Goal: Entertainment & Leisure: Consume media (video, audio)

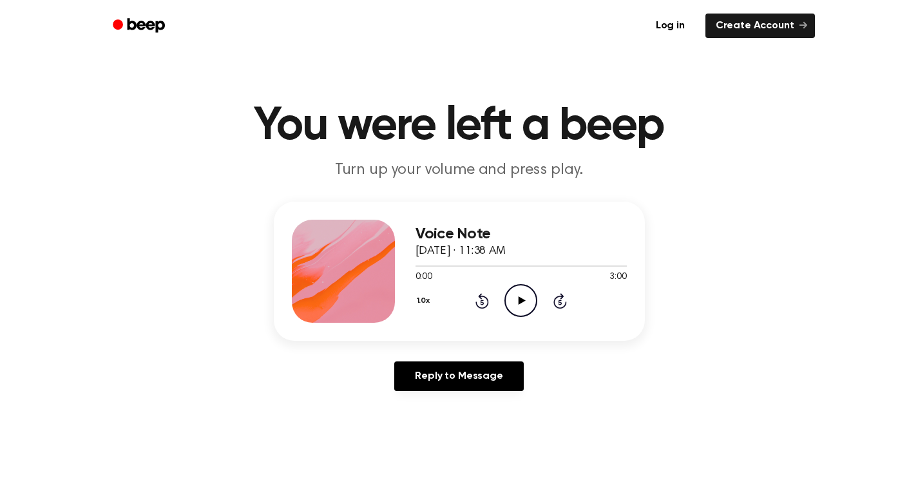
click at [520, 299] on icon at bounding box center [522, 300] width 7 height 8
click at [518, 301] on icon at bounding box center [521, 300] width 6 height 8
click at [474, 303] on div "1.0x Rewind 5 seconds Play Audio Skip 5 seconds" at bounding box center [520, 300] width 211 height 33
click at [478, 301] on icon "Rewind 5 seconds" at bounding box center [482, 300] width 14 height 17
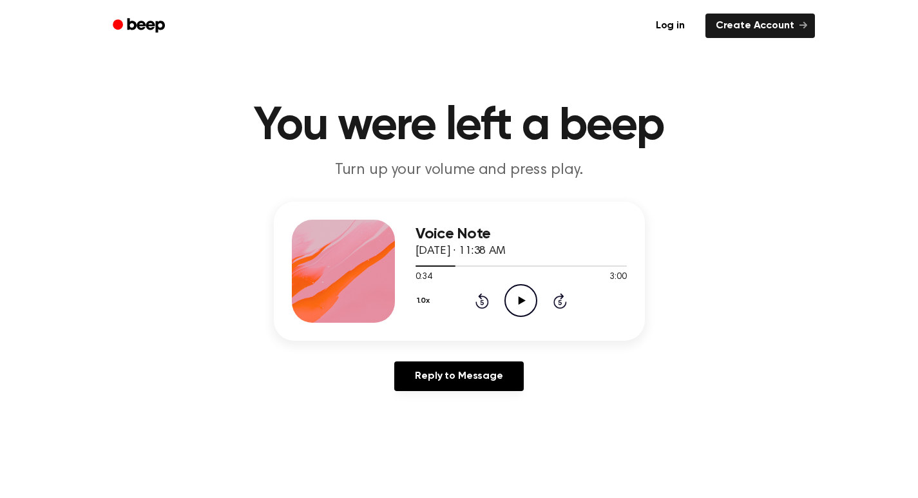
click at [513, 299] on icon "Play Audio" at bounding box center [520, 300] width 33 height 33
click at [488, 304] on icon at bounding box center [482, 300] width 14 height 15
click at [703, 361] on div "Voice Note [DATE] · 11:38 AM 2:15 3:00 Your browser does not support the [objec…" at bounding box center [458, 302] width 887 height 200
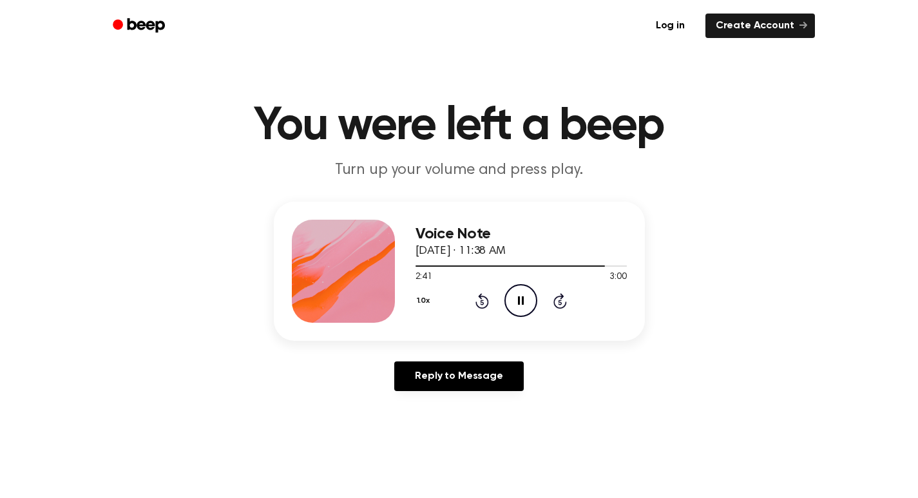
click at [520, 309] on icon "Pause Audio" at bounding box center [520, 300] width 33 height 33
click at [519, 302] on icon at bounding box center [522, 300] width 7 height 8
